Goal: Task Accomplishment & Management: Manage account settings

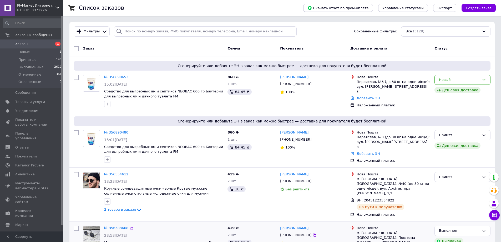
drag, startPoint x: 217, startPoint y: 233, endPoint x: 217, endPoint y: 230, distance: 3.2
click at [217, 233] on div "№ 356383668 23:58, 08.08.2025 Модные круглые мужские солнцезащитные очки черные…" at bounding box center [163, 245] width 123 height 45
drag, startPoint x: 279, startPoint y: 77, endPoint x: 292, endPoint y: 78, distance: 12.7
click at [292, 78] on div "Микола Харченко +380503318649 100%" at bounding box center [313, 91] width 70 height 37
copy link "Микола"
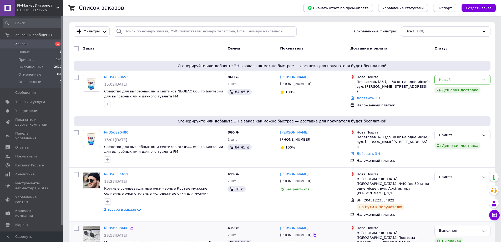
drag, startPoint x: 267, startPoint y: 229, endPoint x: 263, endPoint y: 217, distance: 12.5
click at [267, 232] on div "2 шт." at bounding box center [251, 234] width 48 height 5
click at [109, 131] on link "№ 356890480" at bounding box center [116, 132] width 24 height 4
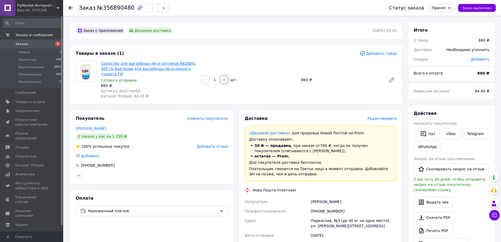
click at [189, 64] on link "Средство для выгребных ям и септиков NEOBAC 600 гр Бактерии для выгребных ям и …" at bounding box center [148, 68] width 95 height 15
click at [380, 116] on span "Редактировать" at bounding box center [381, 118] width 29 height 4
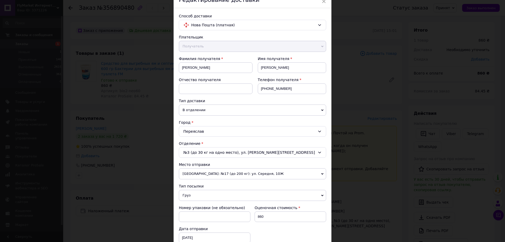
scroll to position [53, 0]
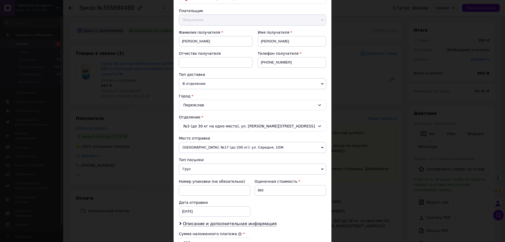
click at [212, 145] on span "Одесса: №17 (до 200 кг): ул. Середня, 10Ж" at bounding box center [252, 147] width 147 height 11
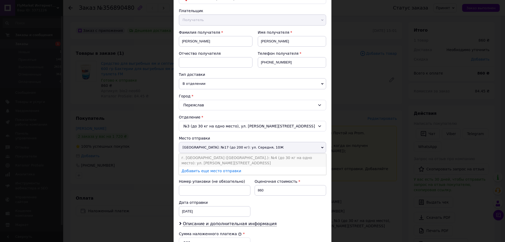
click at [199, 158] on li "г. Александрия (Кировоградская обл.): №4 (до 30 кг на одно место): ул. Чижевско…" at bounding box center [252, 160] width 147 height 13
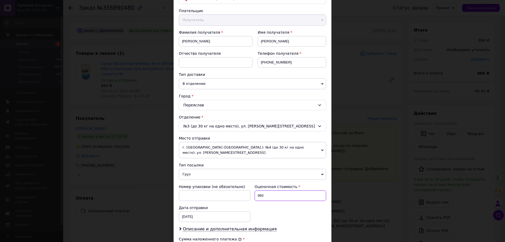
click at [266, 197] on input "860" at bounding box center [291, 195] width 72 height 11
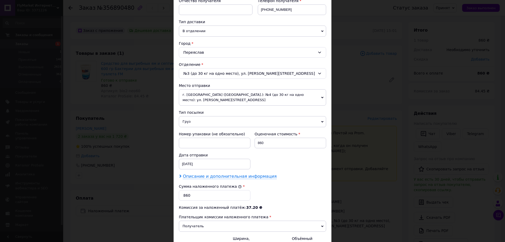
click at [204, 177] on span "Описание и дополнительная информация" at bounding box center [230, 176] width 94 height 5
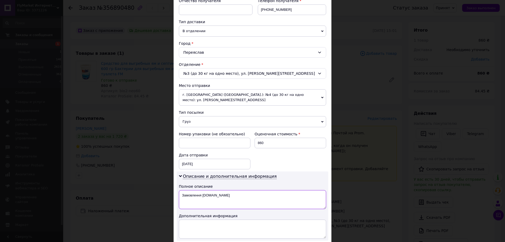
click at [226, 197] on textarea "Замовлення Prom.ua" at bounding box center [252, 199] width 147 height 19
paste textarea "NEOBAC 600 г"
drag, startPoint x: 203, startPoint y: 194, endPoint x: 241, endPoint y: 213, distance: 42.5
click at [203, 194] on textarea "NEOBAC 600 г" at bounding box center [252, 199] width 147 height 19
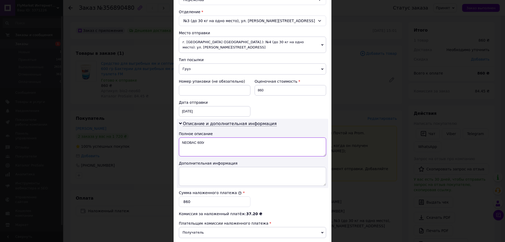
scroll to position [184, 0]
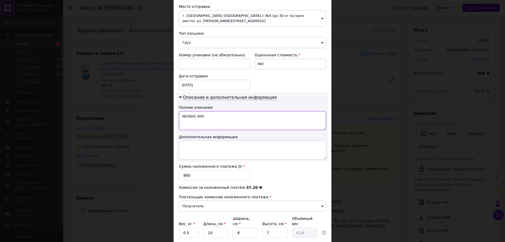
type textarea "NEOBAC 600г"
click at [190, 149] on textarea at bounding box center [252, 149] width 147 height 19
paste textarea "NEOBAC 600г"
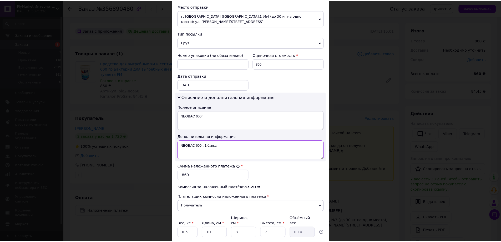
scroll to position [224, 0]
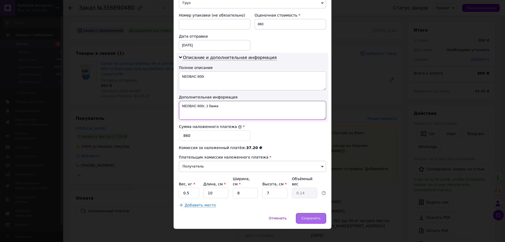
type textarea "NEOBAC 600г; 1 банка"
click at [312, 216] on span "Сохранить" at bounding box center [310, 218] width 19 height 4
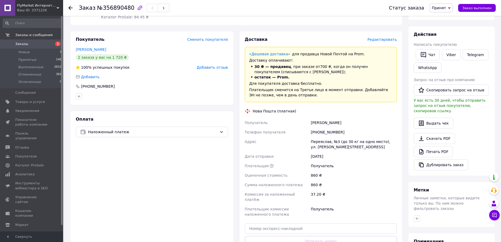
scroll to position [105, 0]
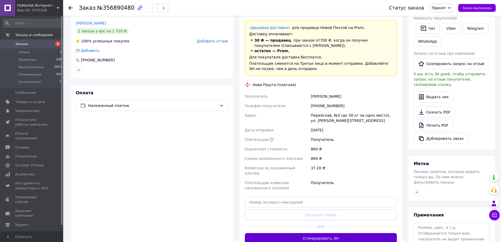
click at [300, 233] on button "Сгенерировать ЭН" at bounding box center [321, 238] width 152 height 11
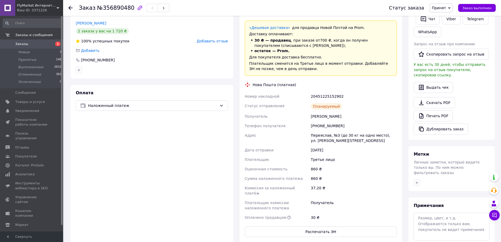
click at [319, 92] on div "20451225152902" at bounding box center [354, 96] width 88 height 9
copy div "20451225152902"
click at [315, 112] on div "Харченко Микола" at bounding box center [354, 115] width 88 height 9
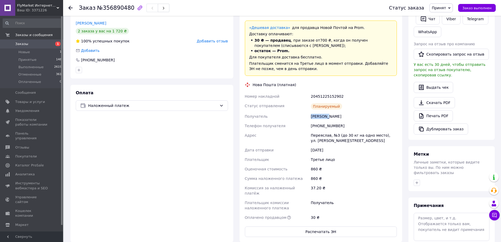
copy div "Харченко"
click at [237, 226] on div "Доставка Редактировать «Дешевая доставка»   для продавца Новой Почтой на Prom. …" at bounding box center [320, 123] width 169 height 237
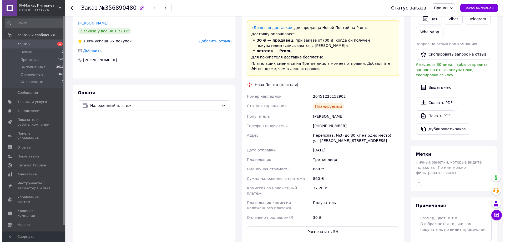
scroll to position [0, 0]
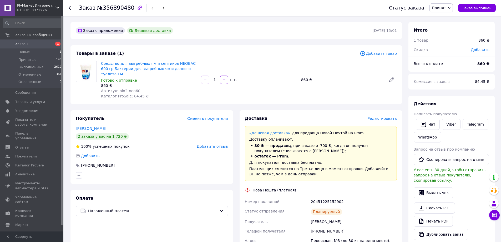
click at [23, 40] on link "Заказы 1" at bounding box center [32, 43] width 65 height 9
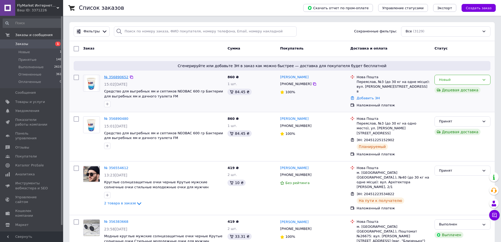
click at [118, 77] on link "№ 356890652" at bounding box center [116, 77] width 24 height 4
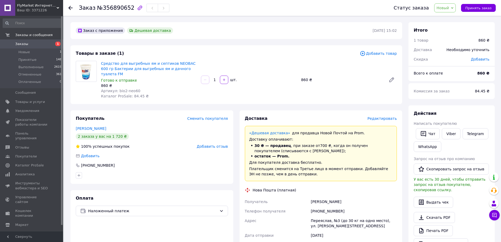
click at [449, 7] on span "Новый" at bounding box center [442, 8] width 13 height 4
click at [452, 33] on li "Отменен" at bounding box center [448, 34] width 28 height 8
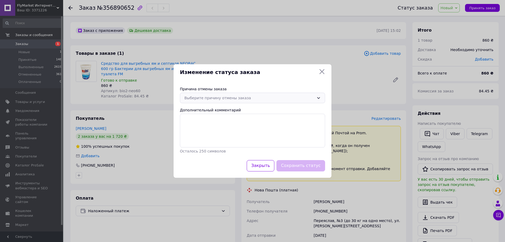
click at [220, 99] on div "Выберите причину отмены заказа" at bounding box center [249, 98] width 130 height 6
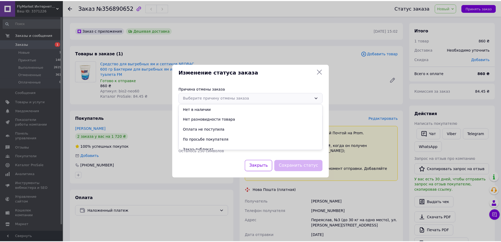
scroll to position [24, 0]
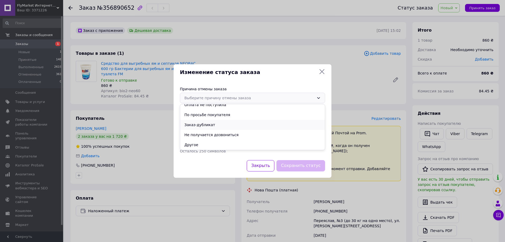
click at [211, 126] on li "Заказ-дубликат" at bounding box center [252, 125] width 145 height 10
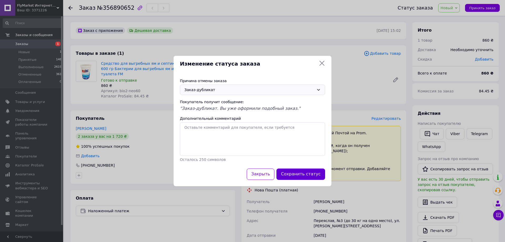
click at [316, 174] on button "Сохранить статус" at bounding box center [300, 173] width 49 height 11
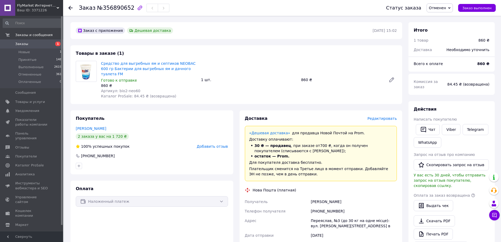
click at [4, 10] on link at bounding box center [7, 8] width 15 height 16
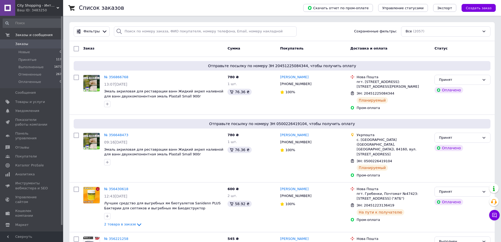
click at [28, 11] on div "Ваш ID: 3483250" at bounding box center [40, 10] width 46 height 5
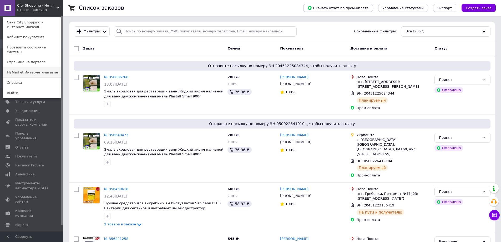
click at [32, 71] on link "FlyMarket Интернет-магазин" at bounding box center [32, 72] width 58 height 10
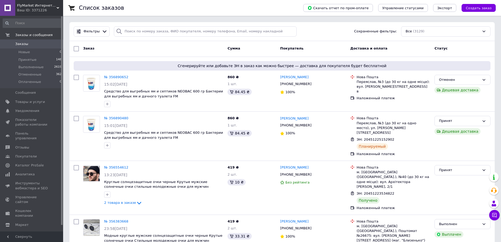
click at [3, 8] on link at bounding box center [7, 8] width 15 height 16
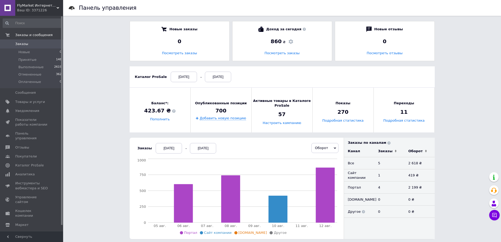
click at [36, 8] on div "Ваш ID: 3371226" at bounding box center [40, 10] width 46 height 5
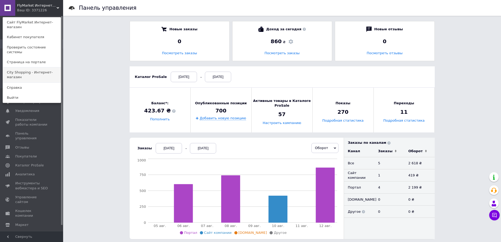
click at [35, 68] on link "City Shopping - Интернет-магазин" at bounding box center [32, 74] width 58 height 15
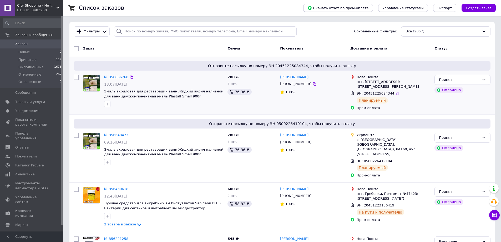
click at [187, 110] on div "№ 356866768 13:07, 12.08.2025 Эмаль акриловая для реставрации ванн Жидкий акрил…" at bounding box center [153, 93] width 144 height 40
click at [35, 163] on span "Каталог ProSale" at bounding box center [29, 165] width 28 height 5
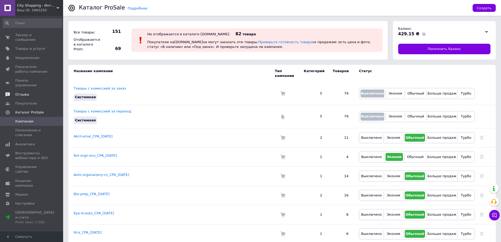
click at [27, 92] on span "Отзывы" at bounding box center [22, 94] width 14 height 5
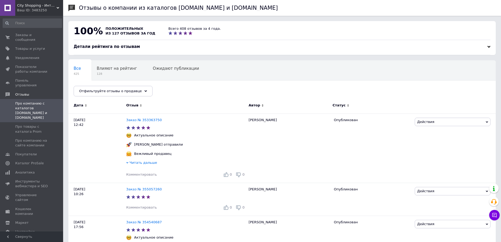
click at [41, 7] on span "City Shopping - Интернет-магазин" at bounding box center [36, 5] width 39 height 5
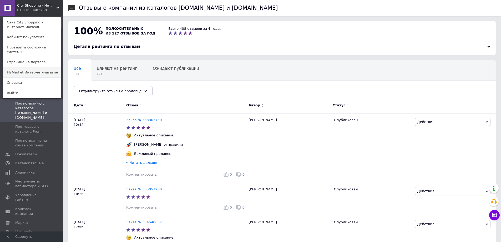
click at [43, 68] on link "FlyMarket Интернет-магазин" at bounding box center [32, 72] width 58 height 10
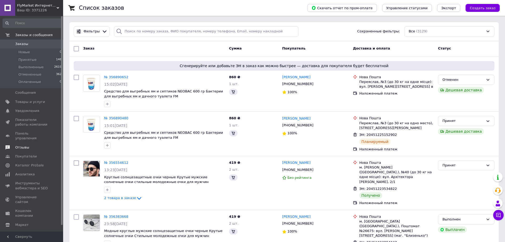
click at [21, 145] on span "Отзывы" at bounding box center [22, 147] width 14 height 5
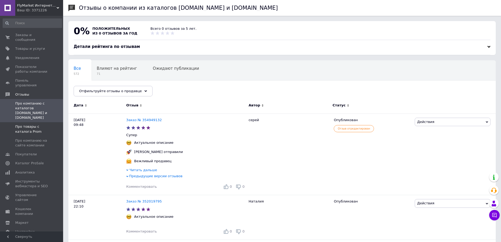
click at [22, 124] on span "Про товары с каталога Prom" at bounding box center [31, 128] width 33 height 9
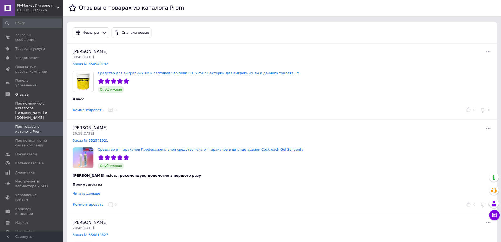
click at [21, 101] on span "Про компанию с каталогов [DOMAIN_NAME] и [DOMAIN_NAME]" at bounding box center [31, 110] width 33 height 19
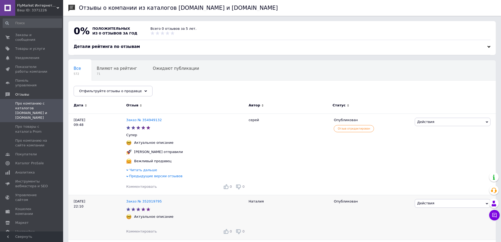
click at [160, 232] on div "Комментировать 0 0" at bounding box center [186, 231] width 120 height 8
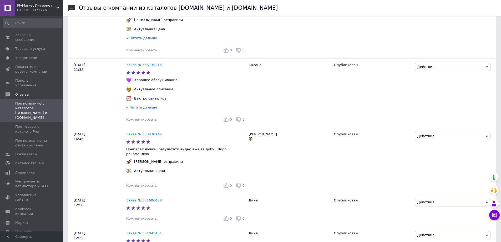
scroll to position [736, 0]
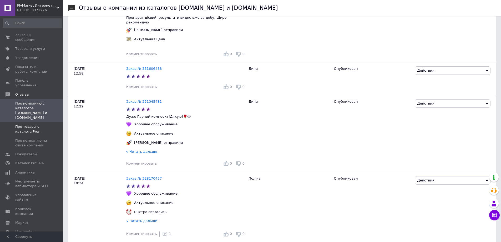
click at [33, 124] on span "Про товары с каталога Prom" at bounding box center [31, 128] width 33 height 9
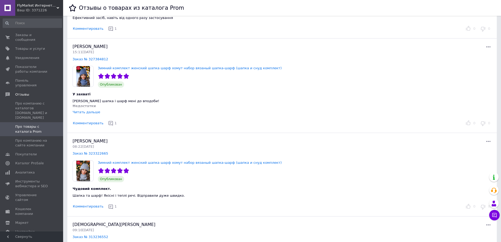
scroll to position [1419, 0]
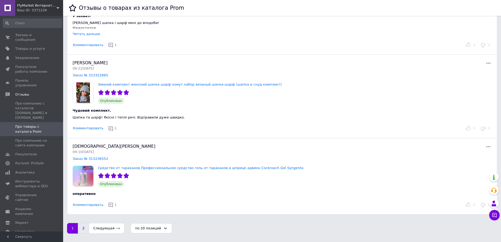
click at [80, 232] on button "2" at bounding box center [83, 228] width 11 height 11
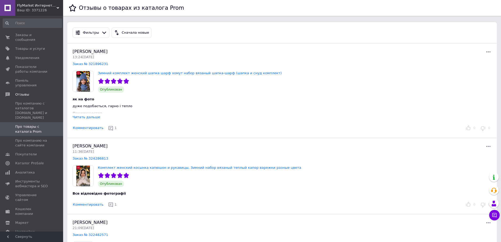
click at [34, 8] on span "FlyMarket Интернет-магазин" at bounding box center [36, 5] width 39 height 5
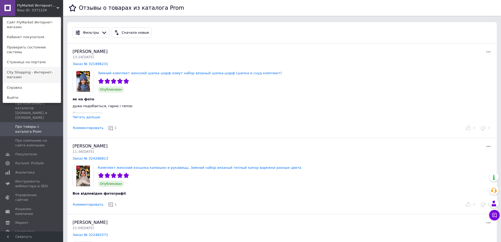
click at [17, 67] on link "City Shopping - Интернет-магазин" at bounding box center [32, 74] width 58 height 15
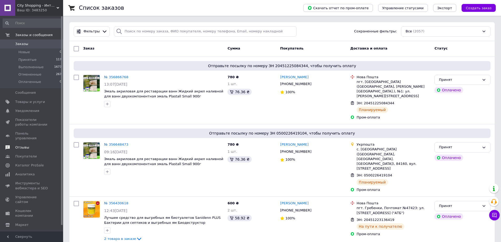
click at [27, 145] on span "Отзывы" at bounding box center [22, 147] width 14 height 5
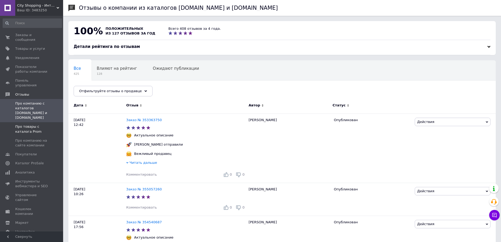
click at [28, 124] on span "Про товары с каталога Prom" at bounding box center [31, 128] width 33 height 9
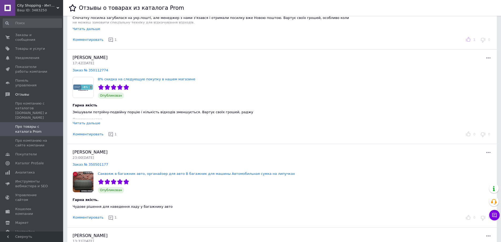
scroll to position [1430, 0]
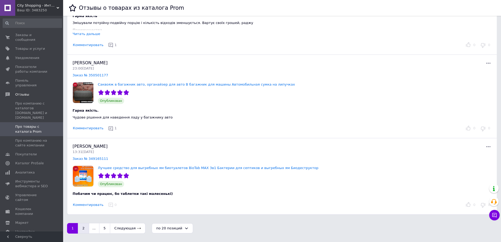
click at [84, 228] on button "2" at bounding box center [83, 228] width 11 height 11
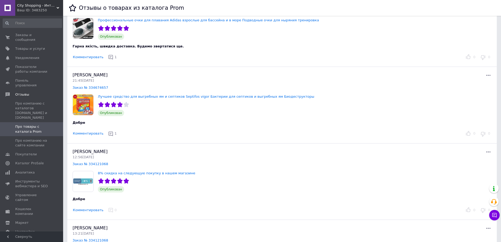
scroll to position [1356, 0]
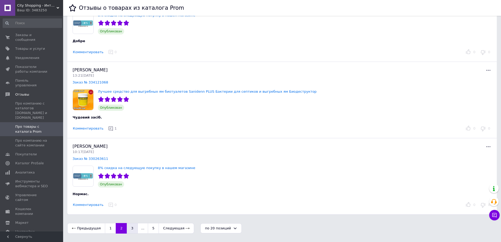
click at [128, 230] on button "3" at bounding box center [132, 228] width 11 height 11
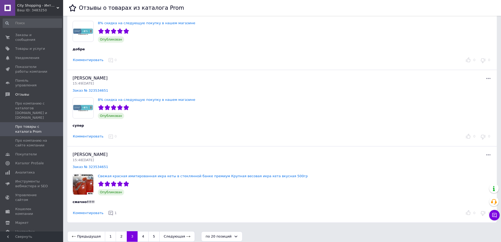
scroll to position [1423, 0]
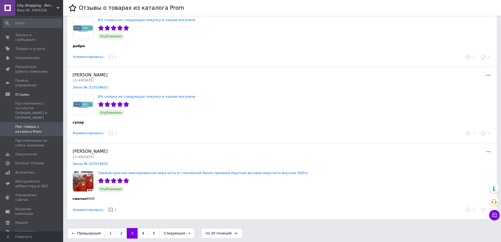
click at [137, 233] on div "Предыдущая 1 2 3 4 5 Следующая" at bounding box center [131, 233] width 134 height 17
click at [138, 230] on button "4" at bounding box center [143, 233] width 11 height 11
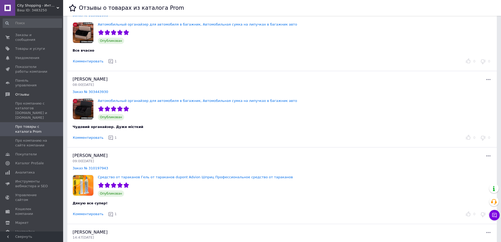
scroll to position [1374, 0]
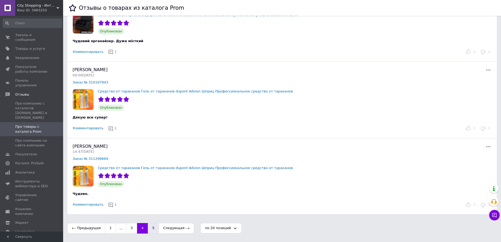
click at [148, 224] on button "5" at bounding box center [153, 228] width 11 height 11
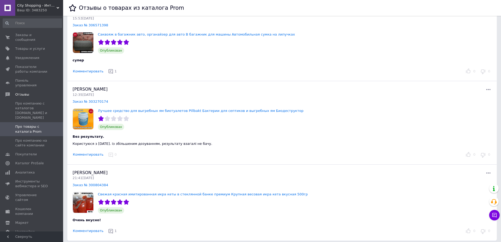
scroll to position [318, 0]
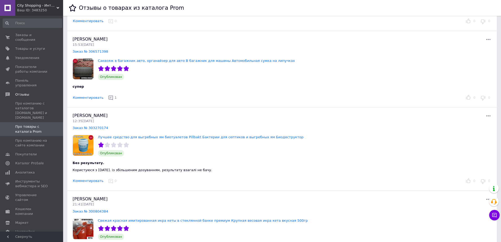
click at [186, 235] on div "Опубликован" at bounding box center [203, 236] width 212 height 8
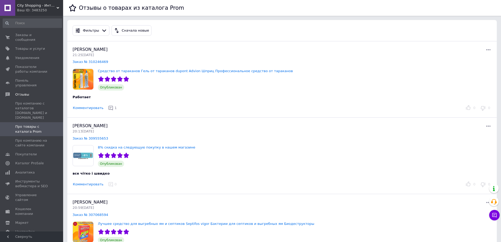
scroll to position [0, 0]
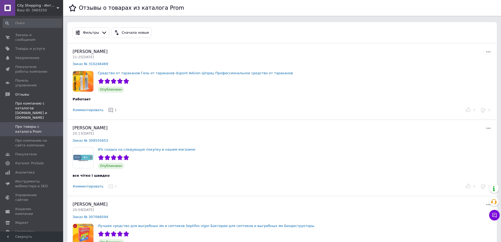
click at [35, 101] on span "Про компанию с каталогов [DOMAIN_NAME] и [DOMAIN_NAME]" at bounding box center [31, 110] width 33 height 19
